Goal: Feedback & Contribution: Leave review/rating

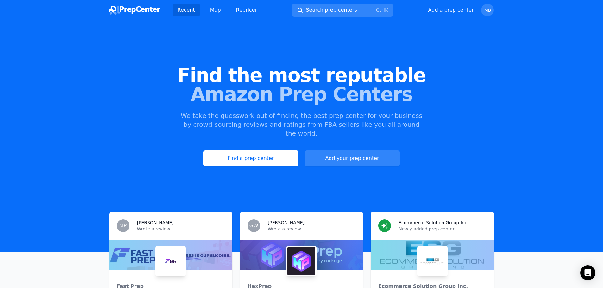
scroll to position [63, 0]
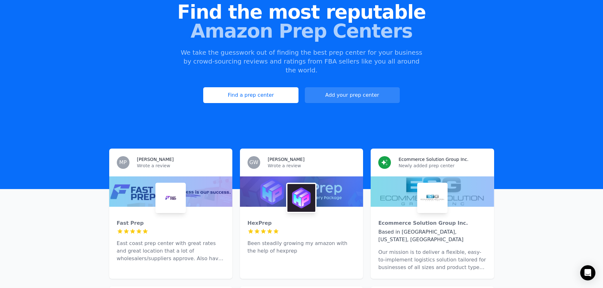
click at [151, 228] on div "Fast Prep 5 out of 5 stars East coast prep center with great rates and great lo…" at bounding box center [170, 238] width 123 height 63
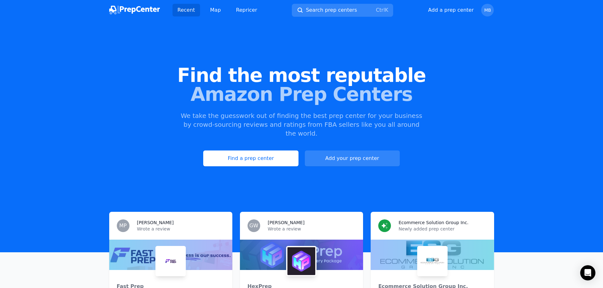
click at [491, 3] on div "Recent Map Repricer Search prep centers Ctrl K Open main menu Add a prep center…" at bounding box center [301, 10] width 385 height 20
click at [489, 8] on span "MB" at bounding box center [488, 10] width 7 height 4
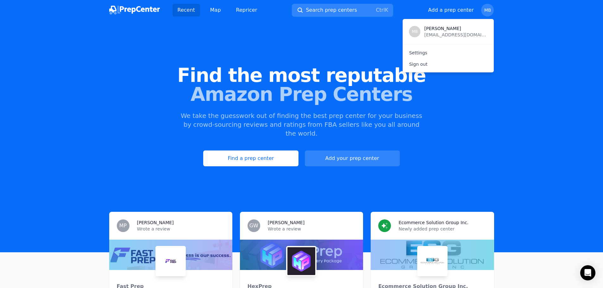
click at [429, 28] on span "[PERSON_NAME]" at bounding box center [455, 28] width 63 height 6
click at [352, 75] on span "Find the most reputable" at bounding box center [301, 75] width 583 height 19
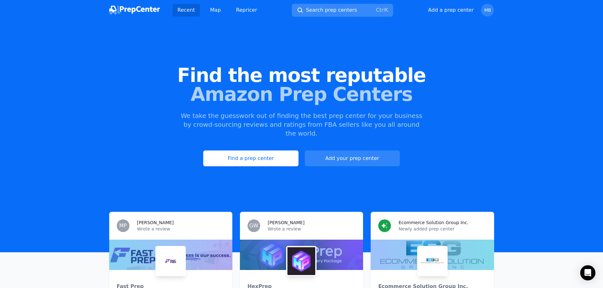
click at [341, 10] on span "Search prep centers" at bounding box center [331, 10] width 51 height 8
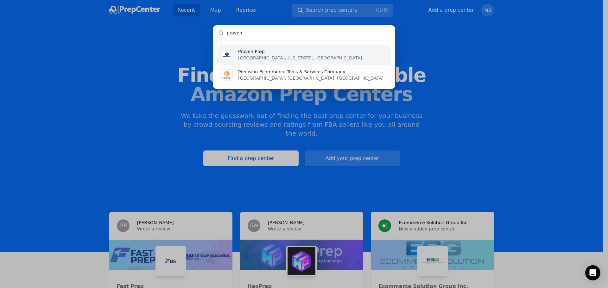
type input "proven"
click at [335, 55] on li "Proven Prep [GEOGRAPHIC_DATA], [US_STATE], [GEOGRAPHIC_DATA]" at bounding box center [304, 55] width 175 height 20
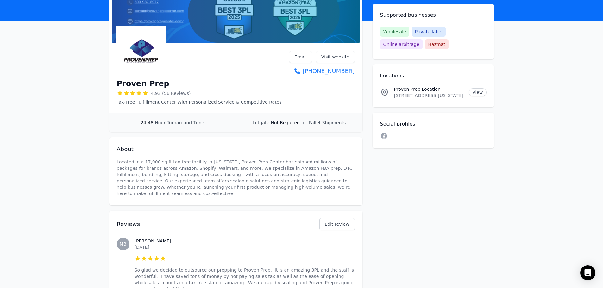
scroll to position [95, 0]
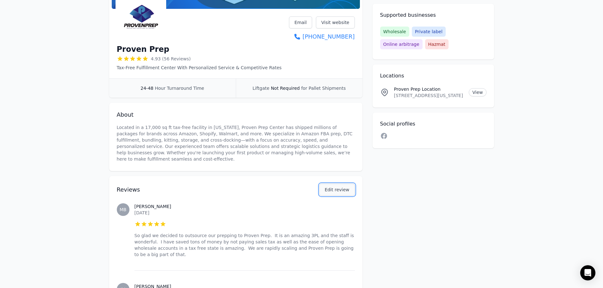
click at [334, 184] on button "Edit review" at bounding box center [337, 190] width 35 height 12
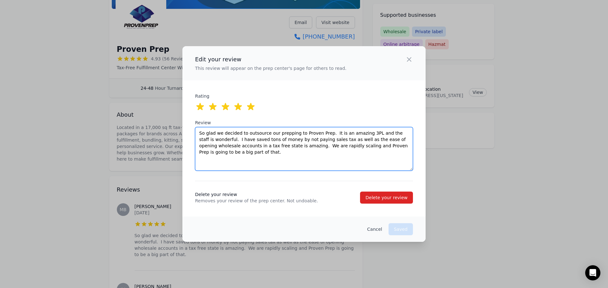
drag, startPoint x: 410, startPoint y: 144, endPoint x: 191, endPoint y: 134, distance: 218.8
click at [191, 134] on div "Edit your review This review will appear on the prep center's page for others t…" at bounding box center [303, 144] width 243 height 196
click at [215, 152] on textarea "So glad we decided to outsource our prepping to Proven Prep. It is an amazing 3…" at bounding box center [304, 149] width 218 height 44
drag, startPoint x: 221, startPoint y: 152, endPoint x: 190, endPoint y: 127, distance: 39.7
click at [190, 127] on div "Edit your review This review will appear on the prep center's page for others t…" at bounding box center [303, 144] width 243 height 196
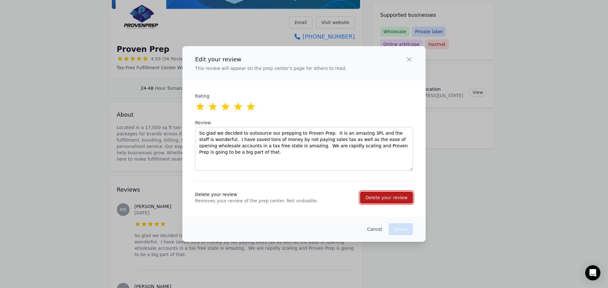
click at [383, 196] on div "Delete your review" at bounding box center [386, 198] width 42 height 6
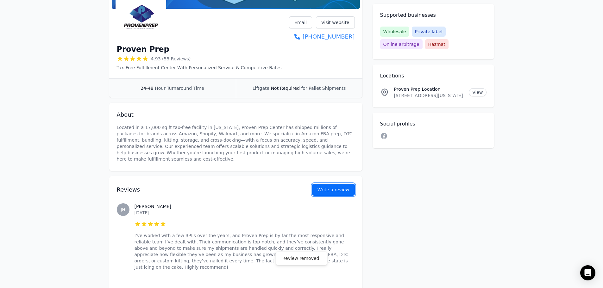
click at [336, 187] on button "Write a review" at bounding box center [333, 190] width 43 height 12
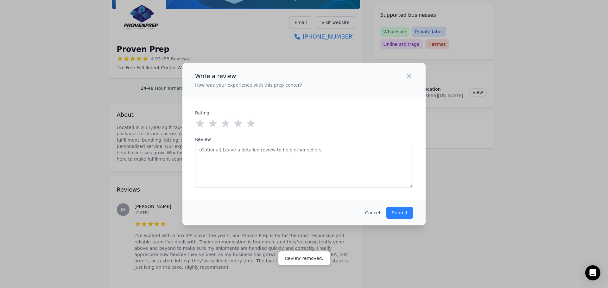
click at [251, 125] on icon at bounding box center [251, 123] width 8 height 7
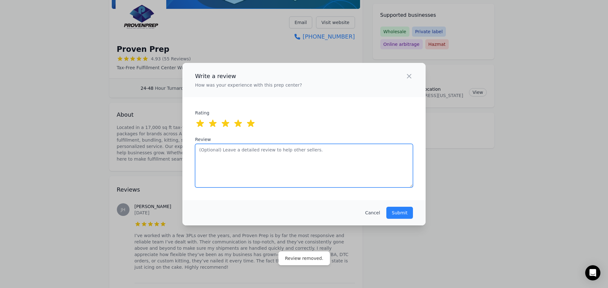
click at [251, 153] on textarea "Review" at bounding box center [304, 166] width 218 height 44
paste textarea "So glad we decided to outsource our prepping to Proven Prep. It is an amazing 3…"
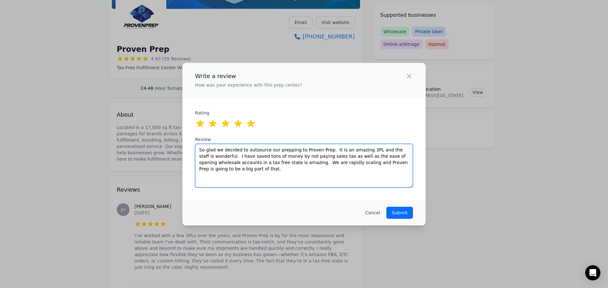
type textarea "So glad we decided to outsource our prepping to Proven Prep. It is an amazing 3…"
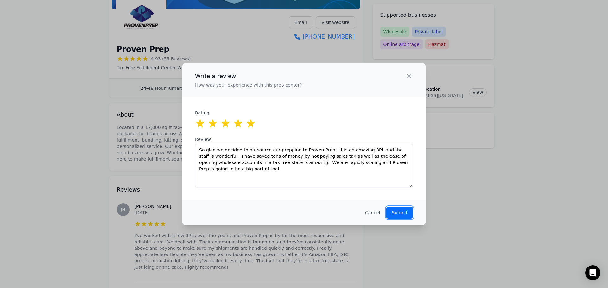
click at [402, 210] on p "Submit" at bounding box center [400, 213] width 16 height 6
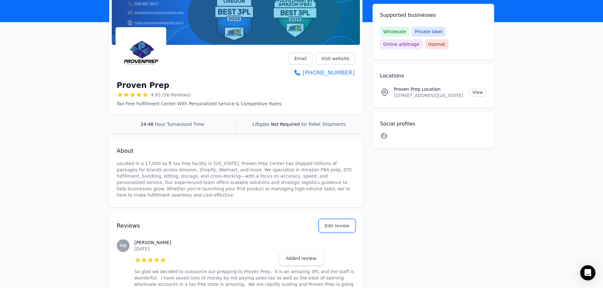
scroll to position [0, 0]
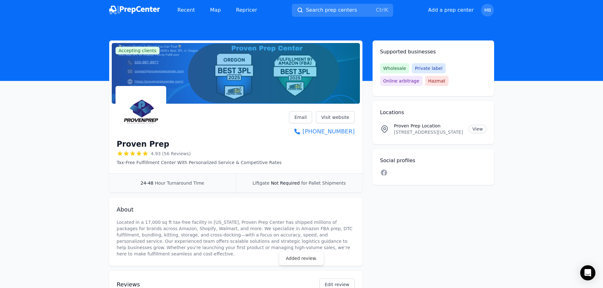
click at [141, 14] on img at bounding box center [134, 10] width 51 height 9
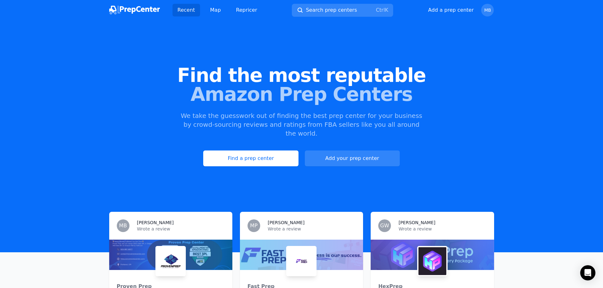
click at [139, 13] on img at bounding box center [134, 10] width 51 height 9
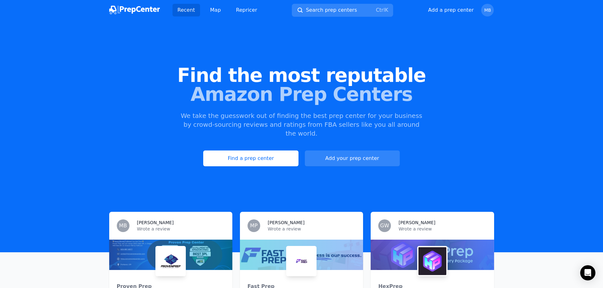
click at [143, 9] on img at bounding box center [134, 10] width 51 height 9
